Goal: Transaction & Acquisition: Purchase product/service

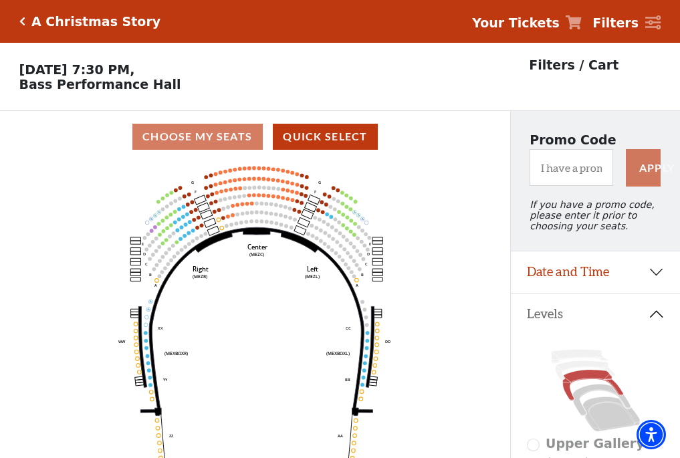
scroll to position [62, 0]
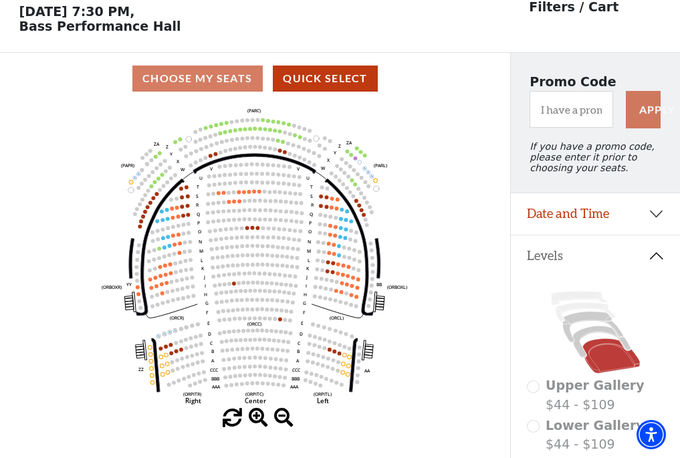
scroll to position [62, 0]
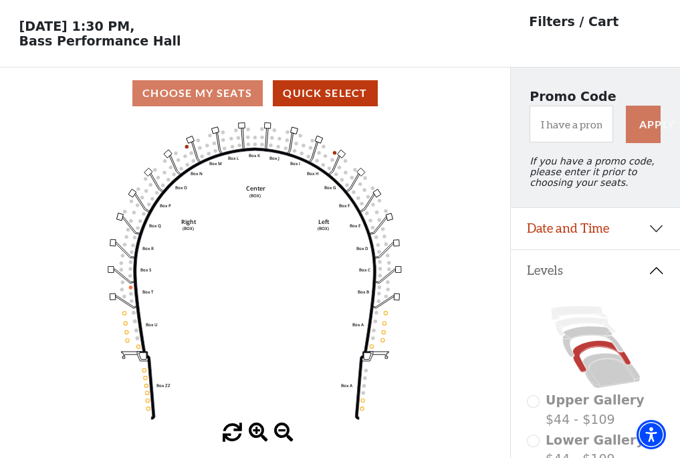
scroll to position [62, 0]
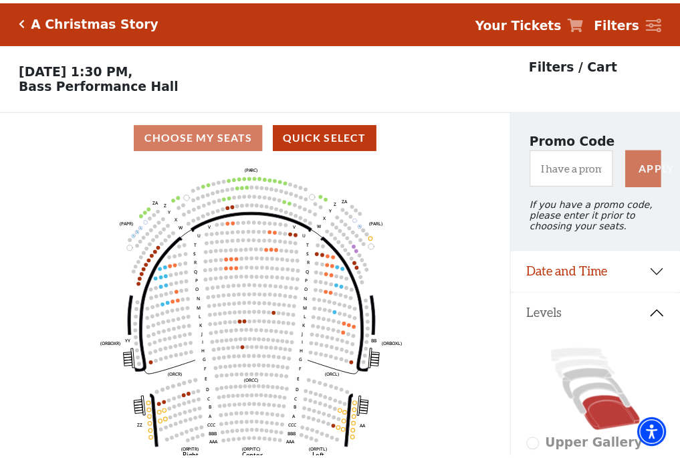
scroll to position [62, 0]
